Goal: Transaction & Acquisition: Purchase product/service

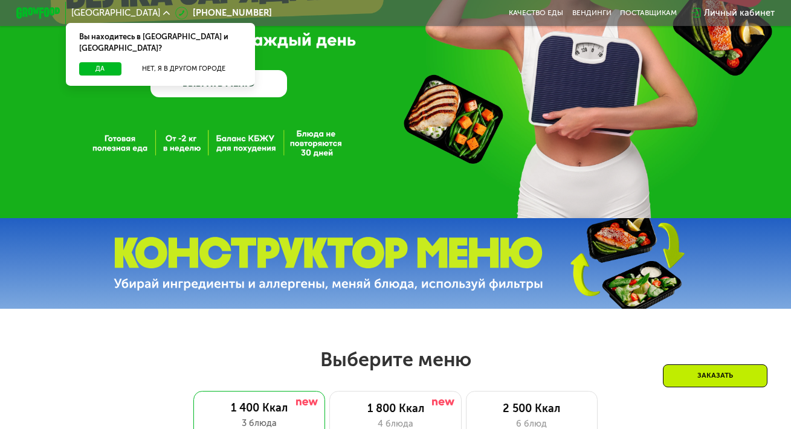
scroll to position [357, 0]
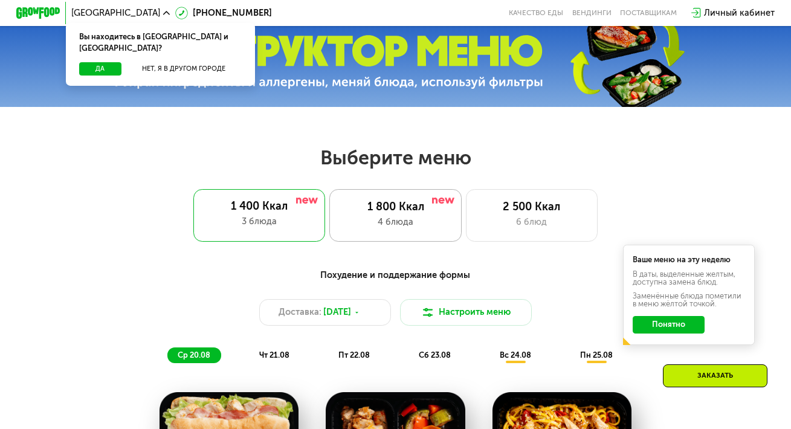
click at [444, 229] on div "4 блюда" at bounding box center [395, 222] width 109 height 13
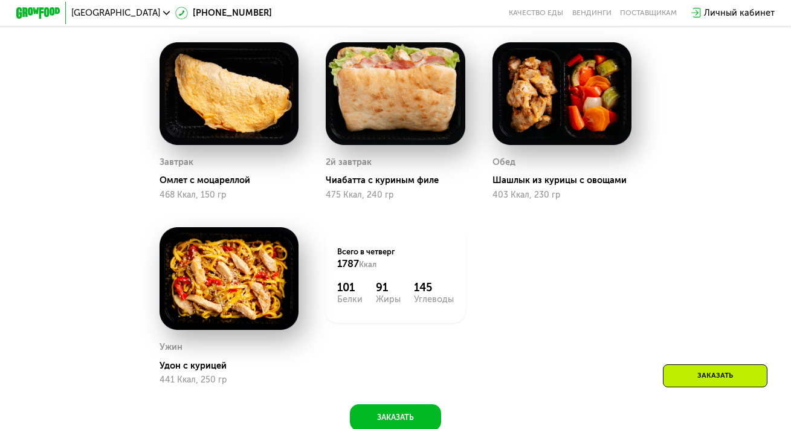
scroll to position [472, 0]
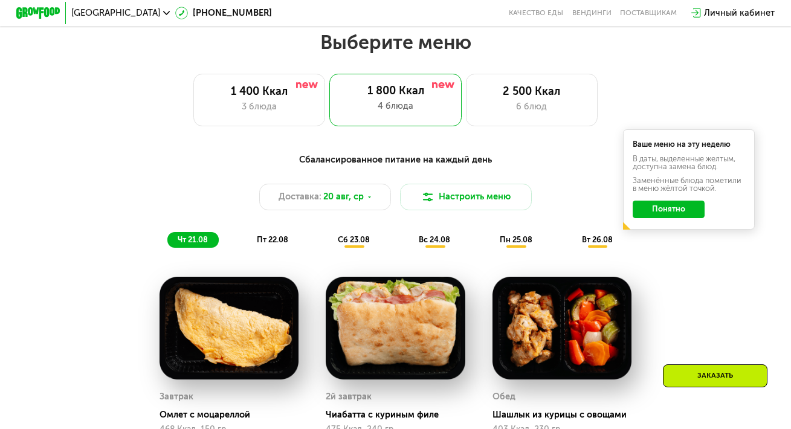
click at [271, 244] on span "пт 22.08" at bounding box center [272, 239] width 31 height 9
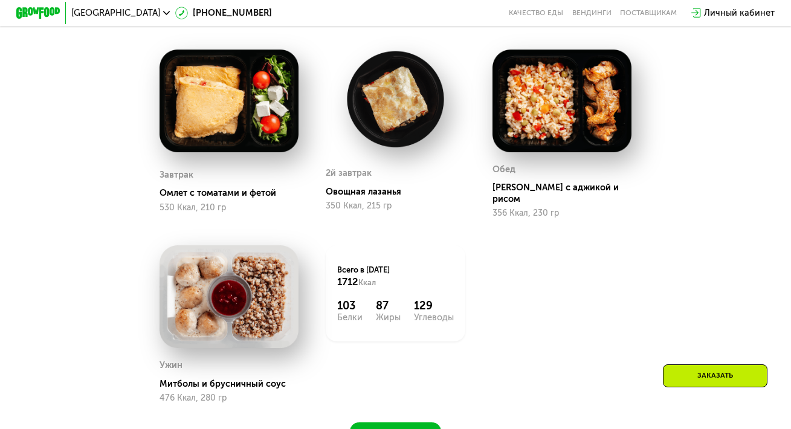
scroll to position [1093, 0]
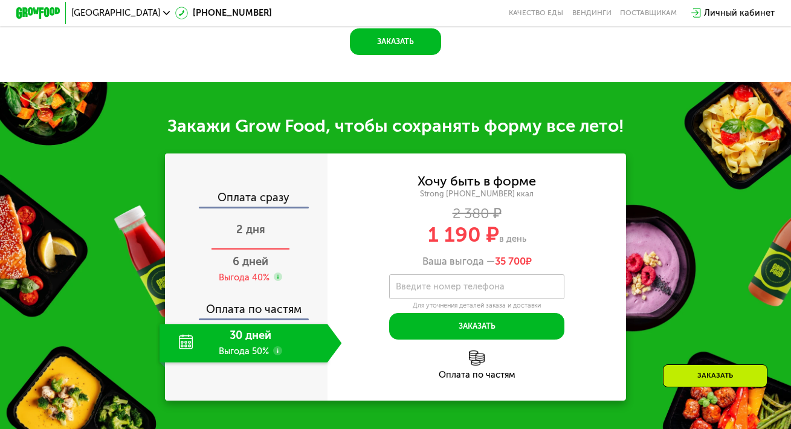
click at [256, 238] on div "2 дня" at bounding box center [250, 231] width 182 height 39
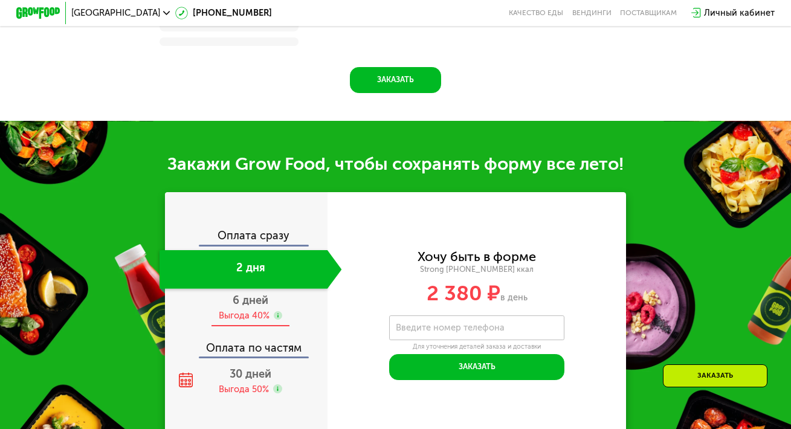
scroll to position [1115, 0]
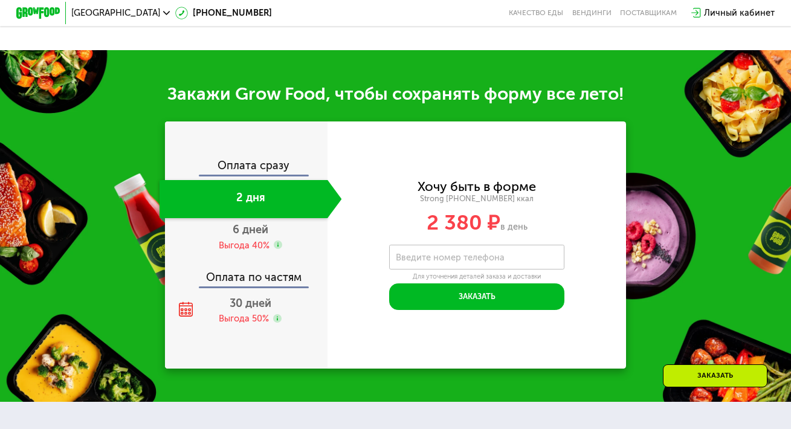
click at [229, 368] on div "Оплата сразу 2 дня 6 дней Выгода 40% Оплата по частям 30 дней Выгода 50%" at bounding box center [246, 244] width 162 height 247
click at [243, 324] on div "Выгода 50%" at bounding box center [244, 318] width 50 height 12
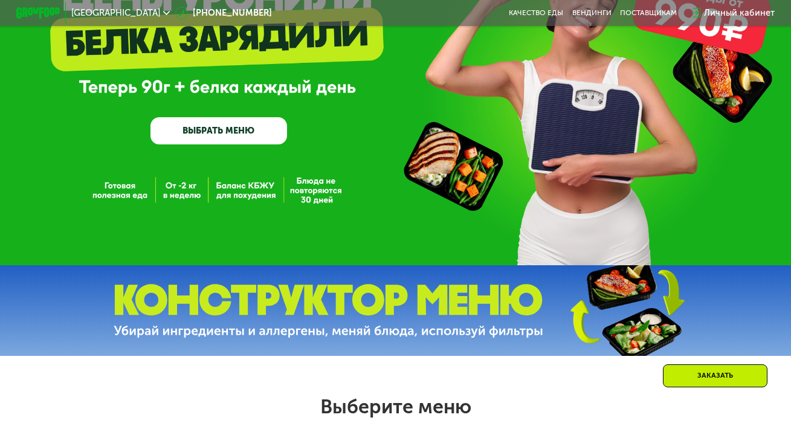
scroll to position [354, 0]
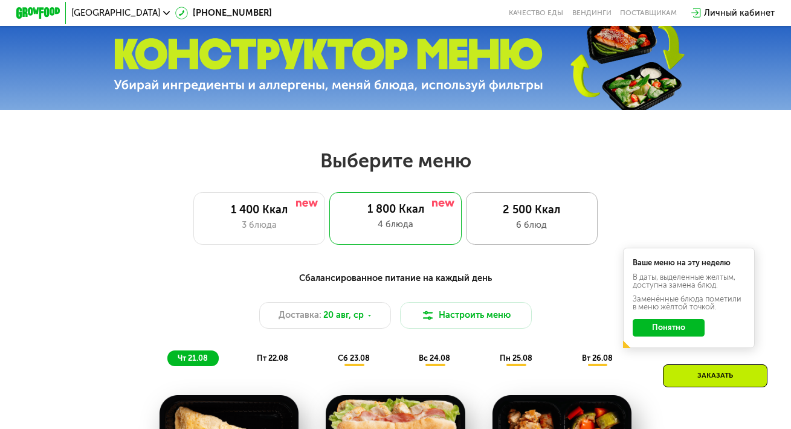
click at [545, 216] on div "2 500 Ккал" at bounding box center [531, 210] width 109 height 13
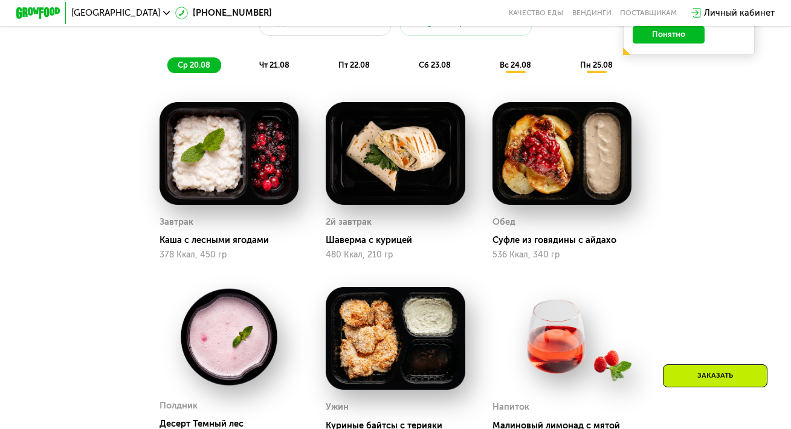
scroll to position [491, 0]
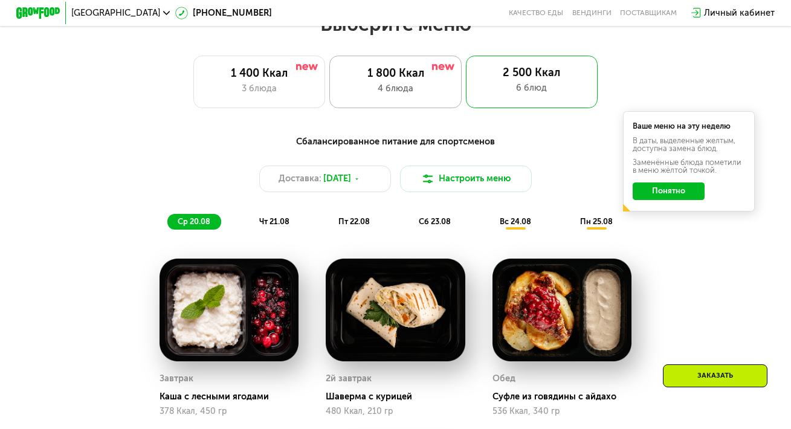
click at [466, 106] on div "1 800 Ккал 4 блюда" at bounding box center [532, 82] width 132 height 53
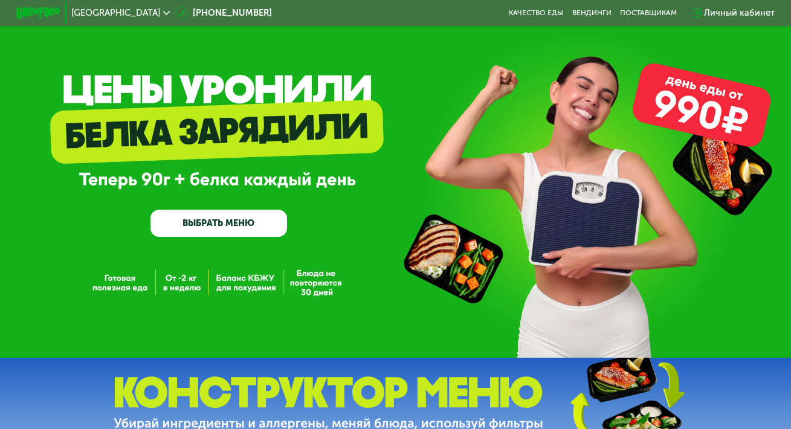
scroll to position [21, 0]
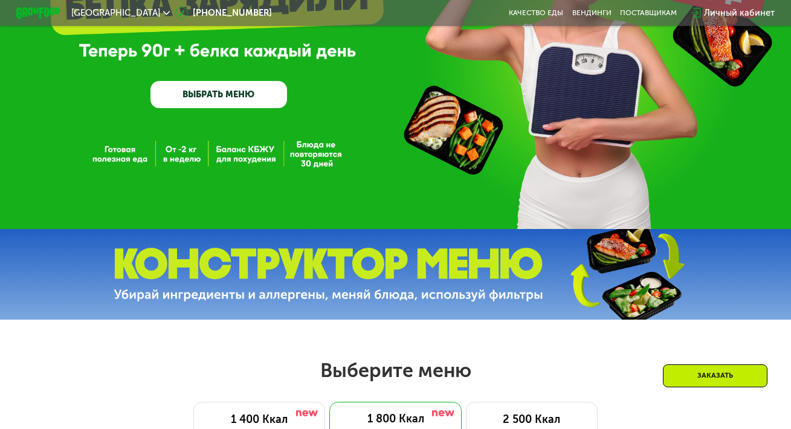
click at [257, 85] on link "ВЫБРАТЬ МЕНЮ" at bounding box center [218, 94] width 137 height 27
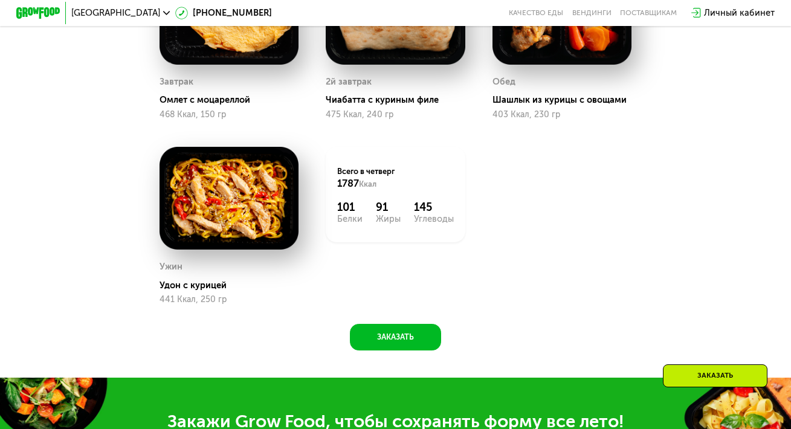
scroll to position [790, 0]
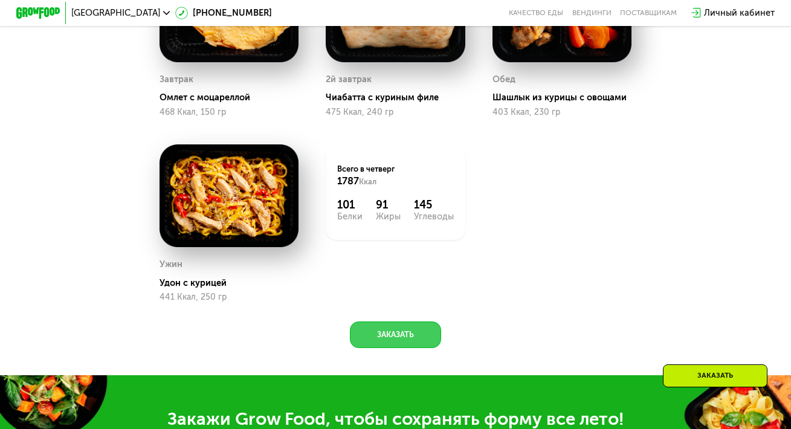
click at [388, 343] on button "Заказать" at bounding box center [395, 334] width 91 height 27
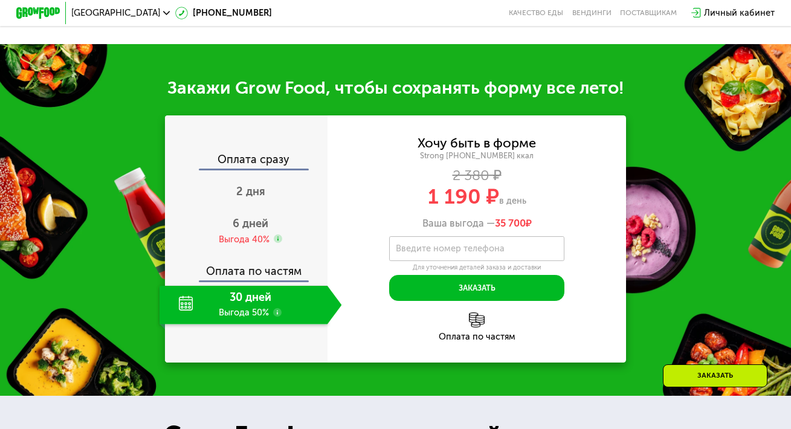
scroll to position [1175, 0]
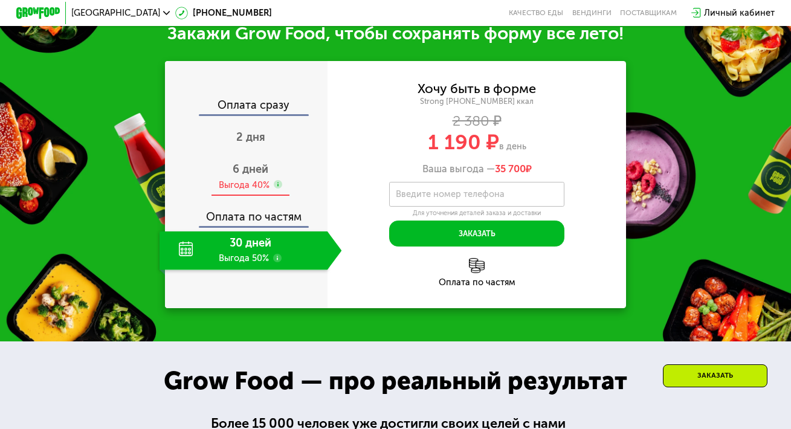
click at [260, 176] on span "6 дней" at bounding box center [251, 168] width 36 height 13
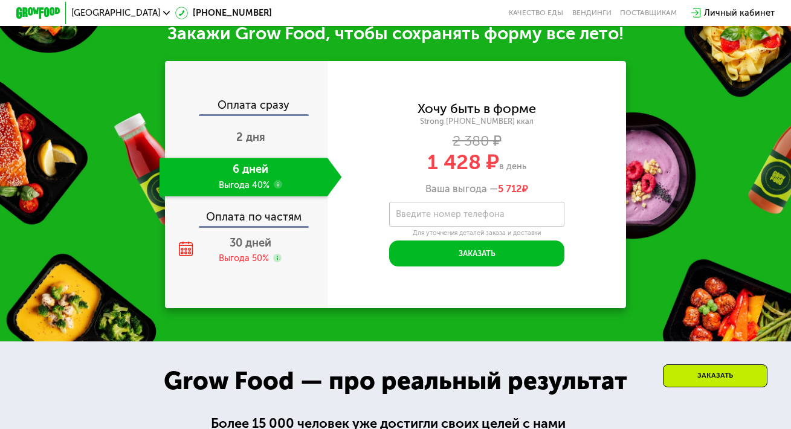
click at [258, 226] on div "Оплата по частям" at bounding box center [246, 213] width 161 height 25
click at [243, 249] on span "30 дней" at bounding box center [251, 242] width 42 height 13
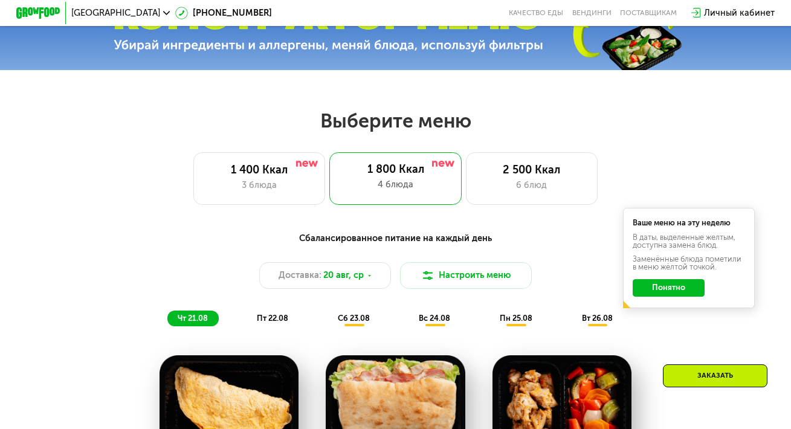
scroll to position [369, 0]
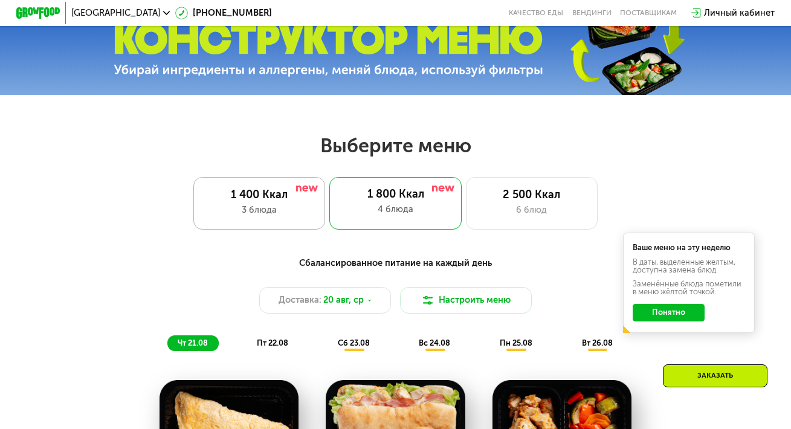
click at [292, 202] on div "1 400 Ккал" at bounding box center [259, 194] width 109 height 13
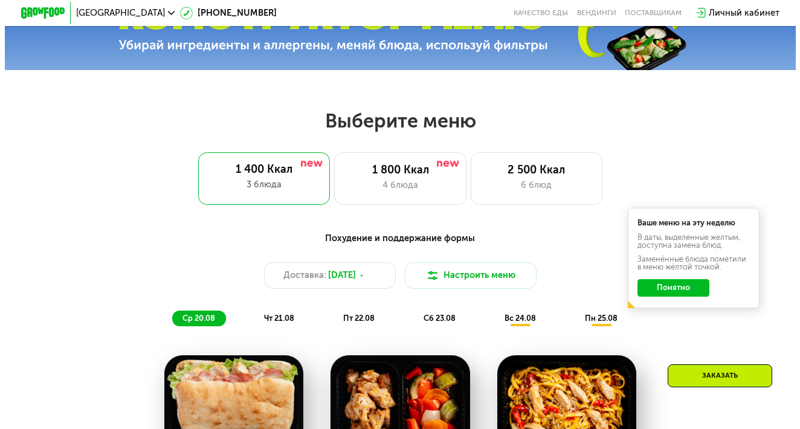
scroll to position [419, 0]
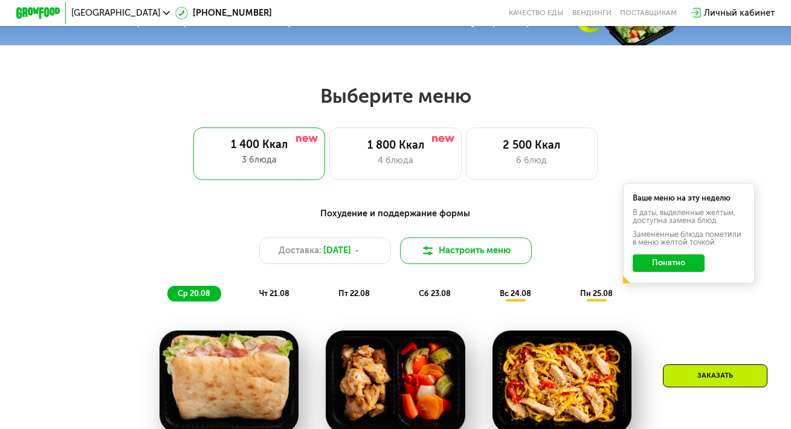
click at [449, 263] on button "Настроить меню" at bounding box center [466, 250] width 132 height 27
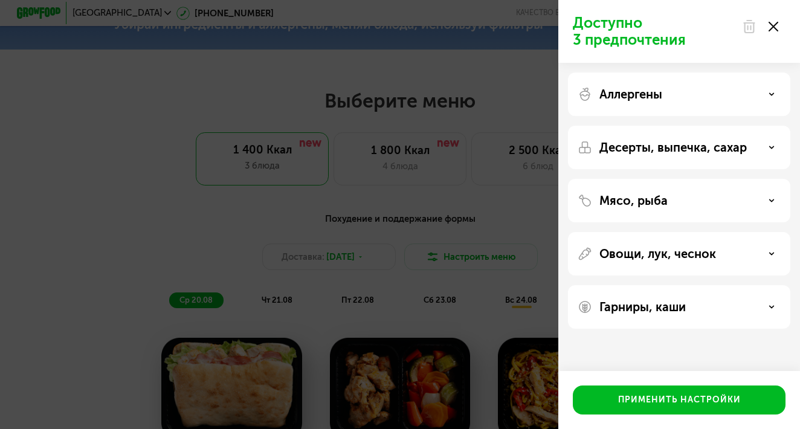
click at [660, 307] on p "Гарниры, каши" at bounding box center [642, 307] width 86 height 14
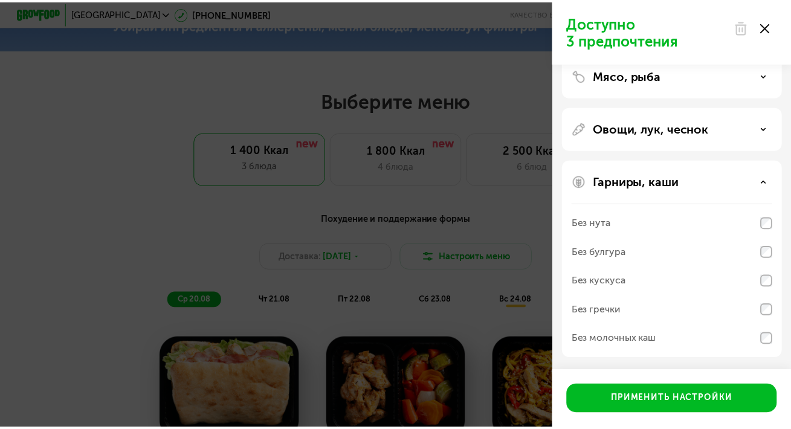
scroll to position [0, 0]
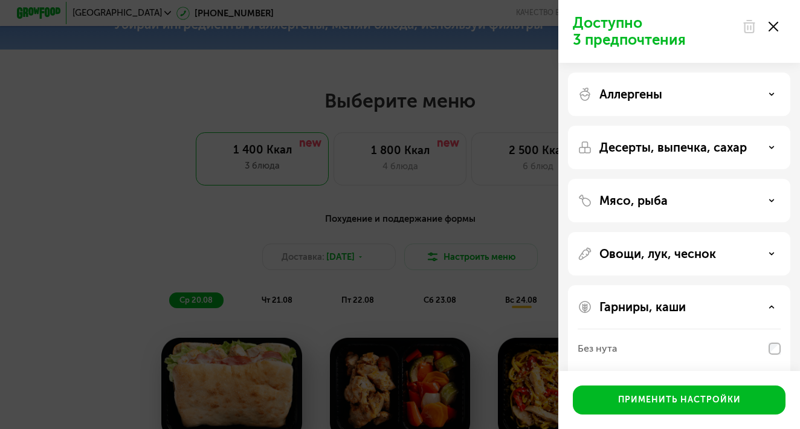
click at [719, 93] on div "Аллергены" at bounding box center [678, 94] width 203 height 14
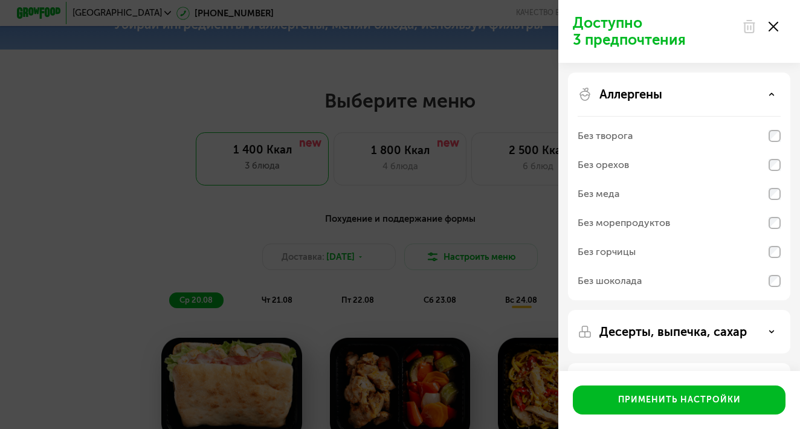
click at [778, 21] on div at bounding box center [760, 26] width 51 height 24
click at [775, 24] on use at bounding box center [773, 27] width 10 height 10
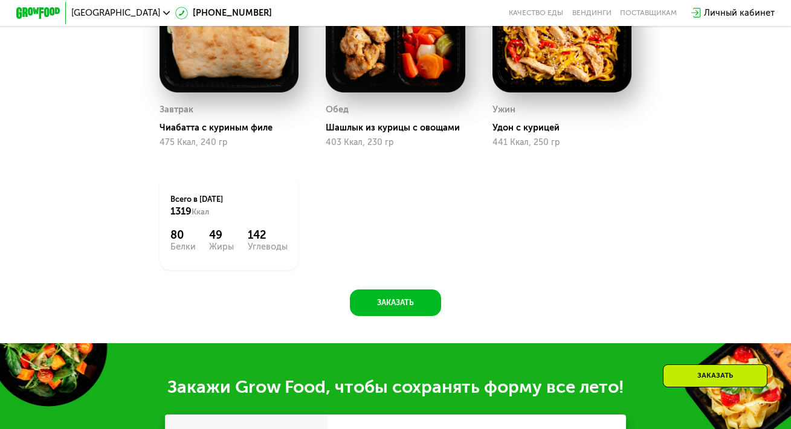
scroll to position [762, 0]
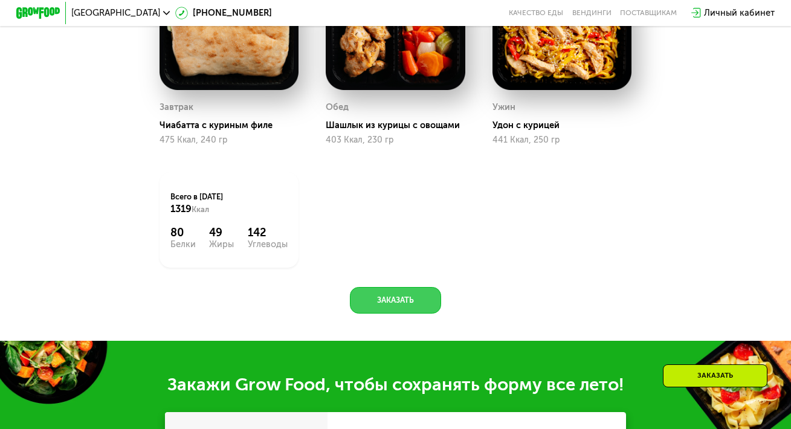
click at [388, 298] on button "Заказать" at bounding box center [395, 300] width 91 height 27
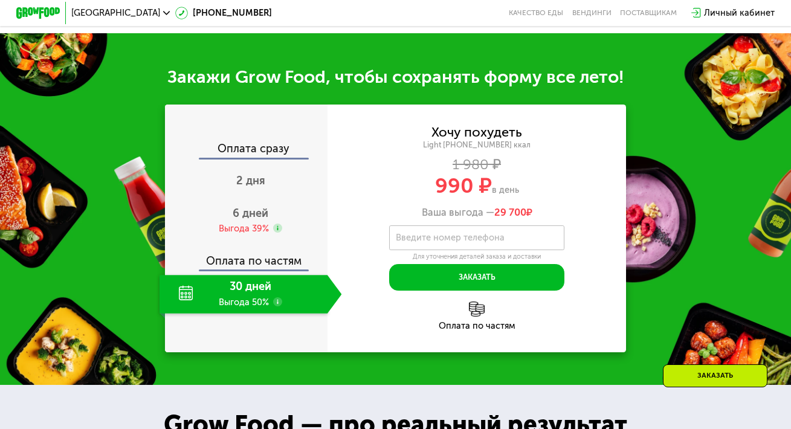
scroll to position [1112, 0]
